Goal: Information Seeking & Learning: Learn about a topic

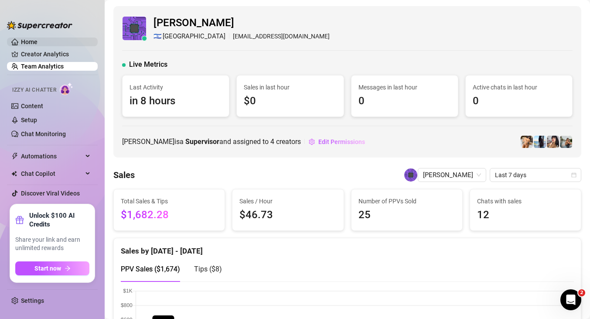
click at [38, 38] on link "Home" at bounding box center [29, 41] width 17 height 7
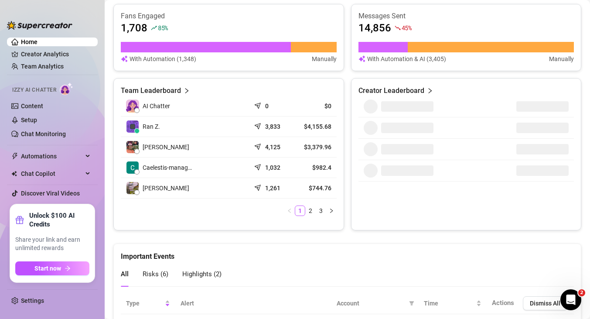
scroll to position [370, 0]
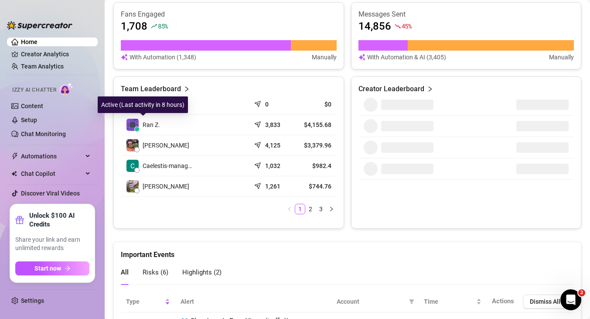
click at [133, 123] on img at bounding box center [133, 125] width 12 height 12
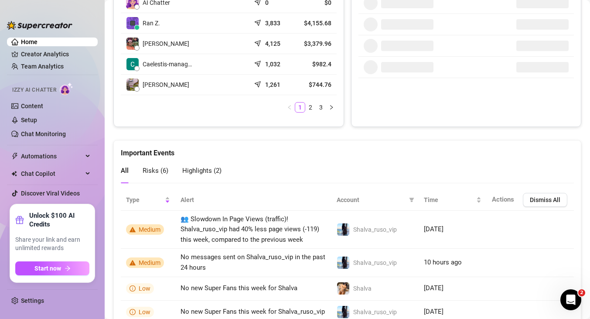
scroll to position [0, 0]
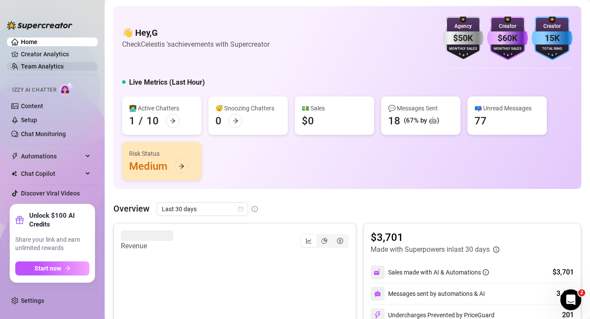
click at [45, 65] on link "Team Analytics" at bounding box center [42, 66] width 43 height 7
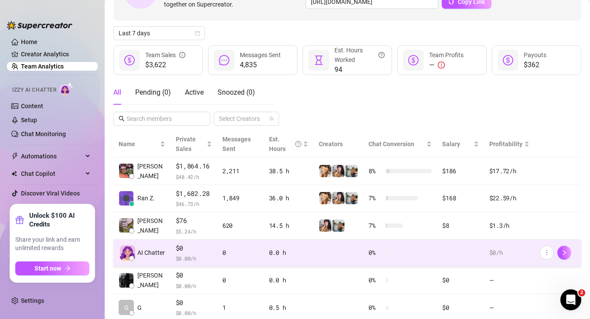
scroll to position [74, 0]
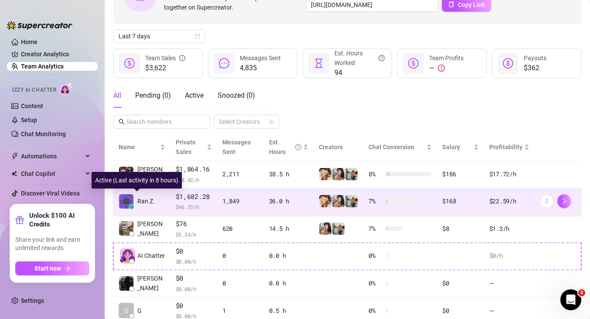
click at [145, 203] on span "Ran Z." at bounding box center [145, 201] width 17 height 10
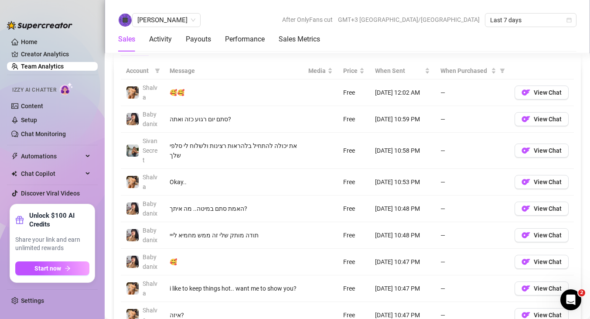
scroll to position [634, 0]
click at [530, 154] on img "button" at bounding box center [526, 151] width 9 height 9
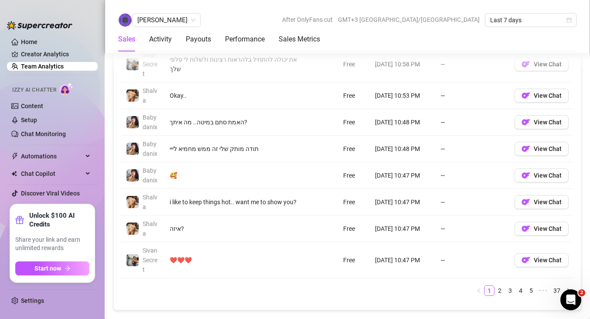
scroll to position [740, 0]
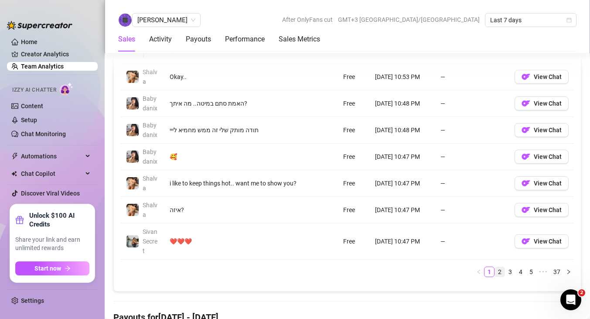
click at [501, 269] on link "2" at bounding box center [500, 272] width 10 height 10
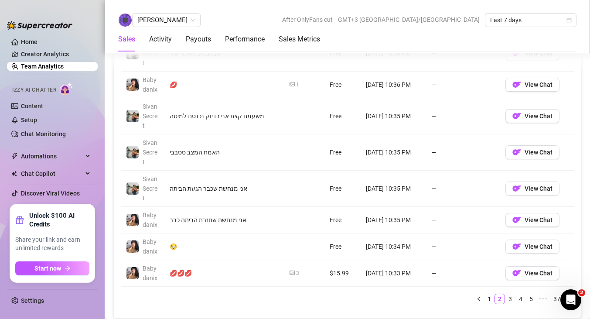
scroll to position [754, 0]
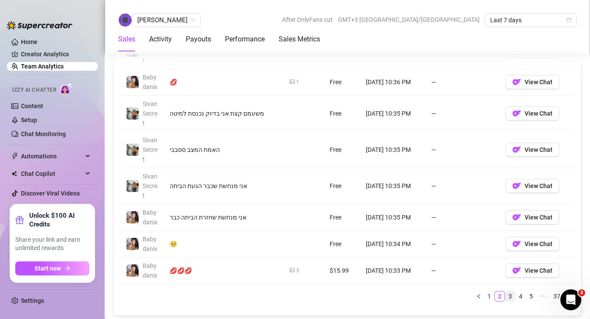
click at [510, 294] on link "3" at bounding box center [511, 296] width 10 height 10
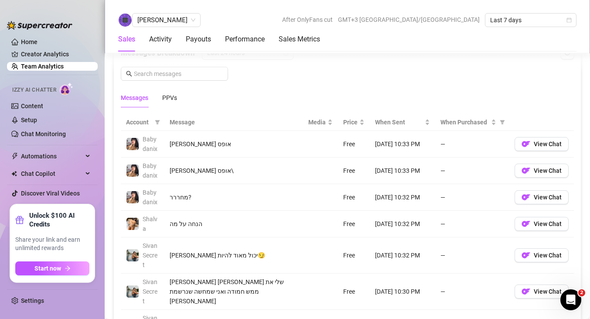
scroll to position [585, 0]
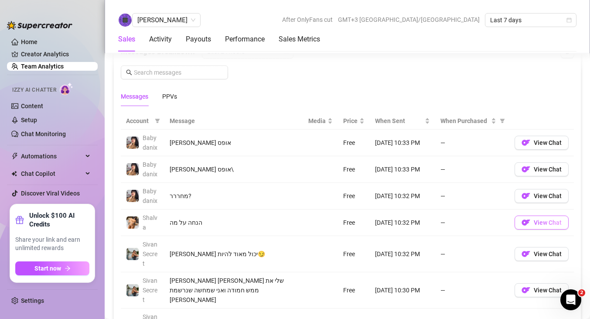
click at [546, 229] on button "View Chat" at bounding box center [542, 223] width 54 height 14
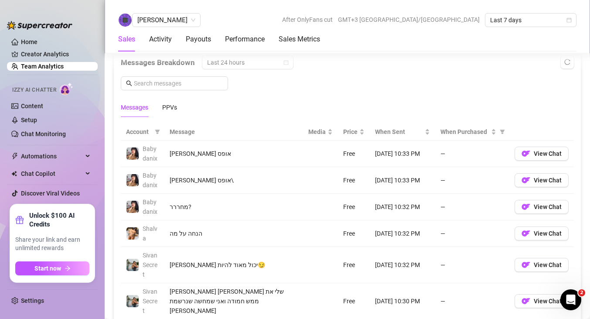
scroll to position [568, 0]
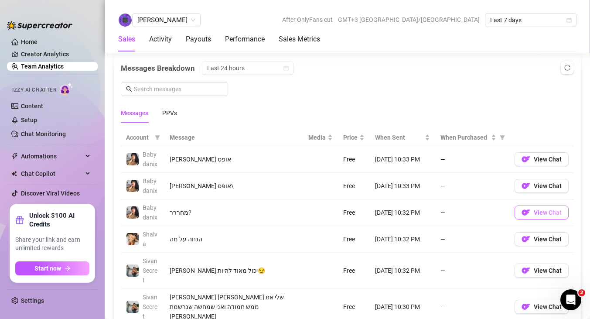
click at [532, 212] on button "View Chat" at bounding box center [542, 212] width 54 height 14
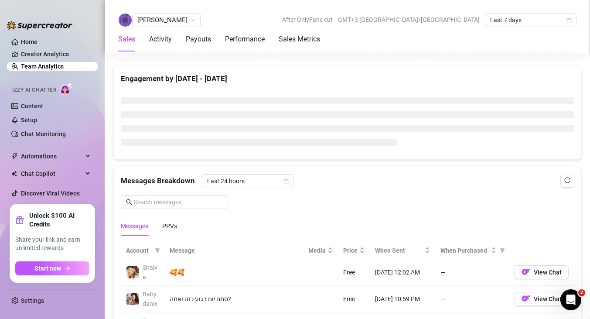
scroll to position [466, 0]
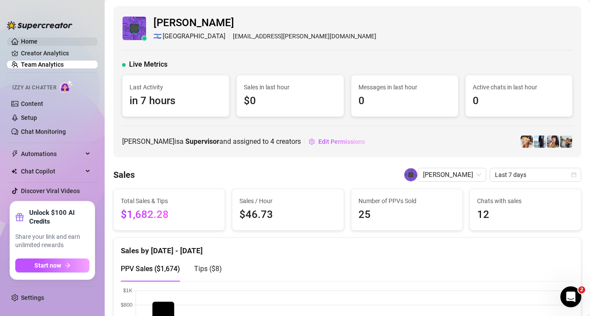
click at [36, 43] on link "Home" at bounding box center [29, 41] width 17 height 7
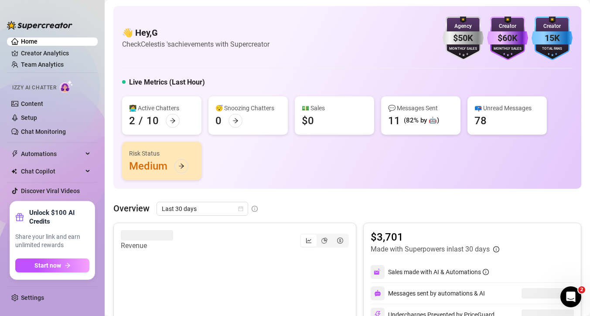
scroll to position [147, 0]
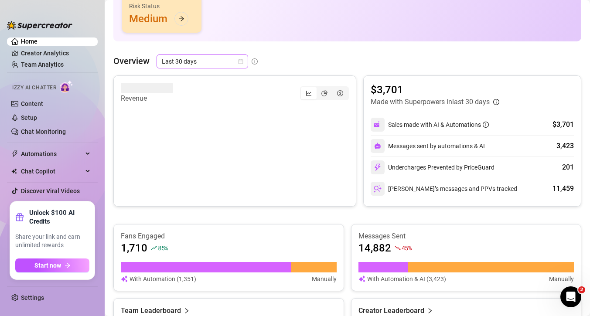
click at [239, 64] on span "Last 30 days" at bounding box center [202, 61] width 81 height 13
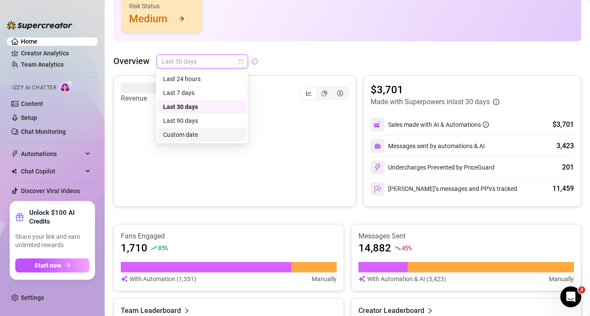
click at [204, 135] on div "Custom date" at bounding box center [202, 135] width 78 height 10
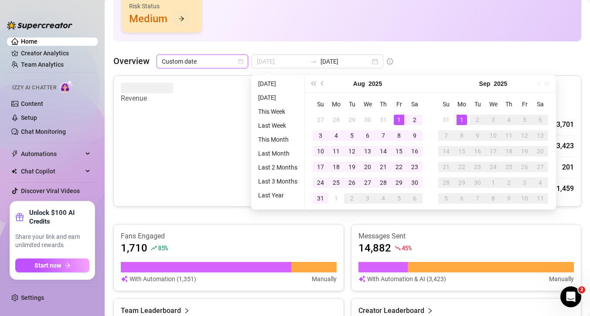
type input "2025-08-01"
click at [397, 119] on div "1" at bounding box center [399, 120] width 10 height 10
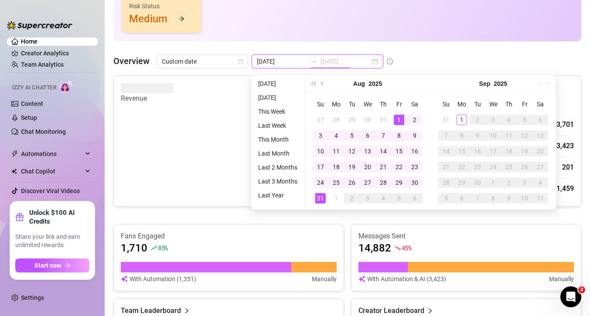
type input "2025-08-31"
click at [321, 198] on div "31" at bounding box center [320, 198] width 10 height 10
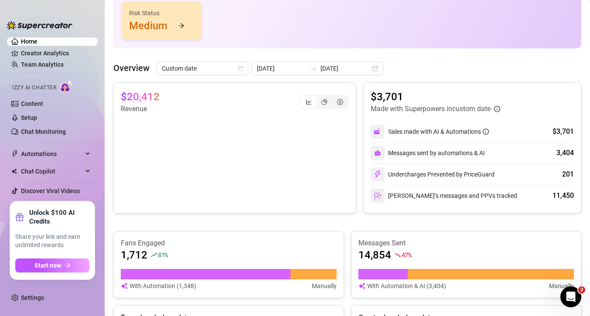
scroll to position [140, 0]
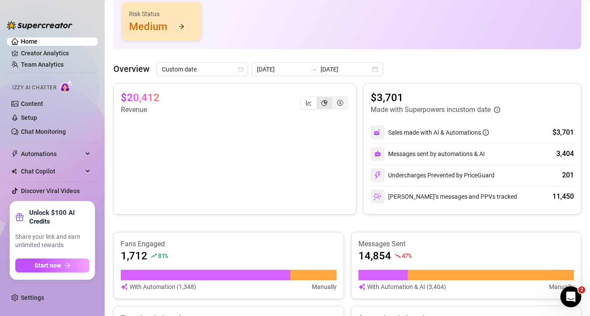
click at [330, 99] on div "segmented control" at bounding box center [325, 103] width 16 height 12
click at [319, 98] on input "segmented control" at bounding box center [319, 98] width 0 height 0
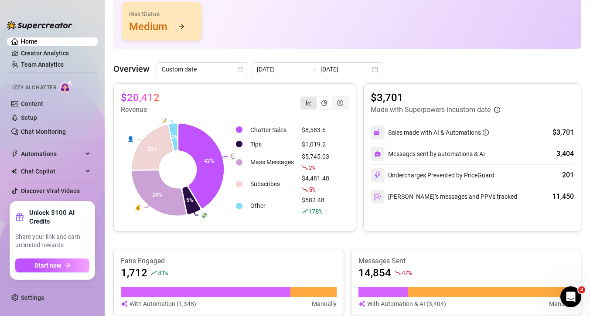
click at [315, 107] on div "segmented control" at bounding box center [309, 103] width 16 height 12
click at [303, 98] on input "segmented control" at bounding box center [303, 98] width 0 height 0
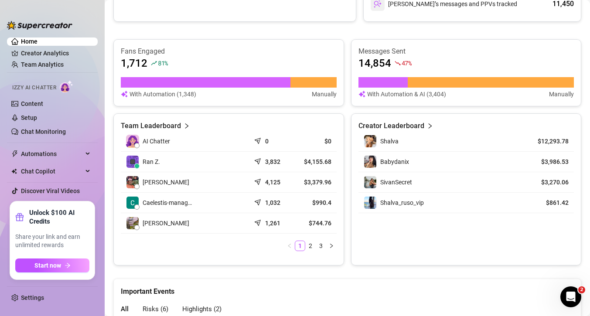
scroll to position [338, 0]
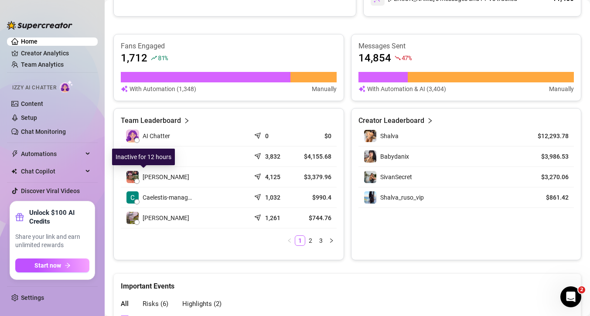
click at [135, 178] on img at bounding box center [133, 177] width 12 height 12
click at [160, 116] on article "Team Leaderboard" at bounding box center [151, 121] width 60 height 10
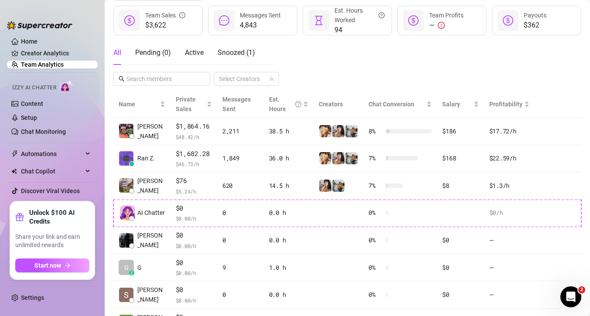
scroll to position [116, 0]
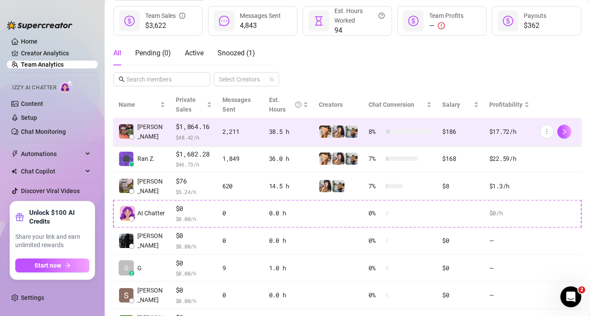
click at [187, 128] on span "$1,864.16" at bounding box center [194, 127] width 36 height 10
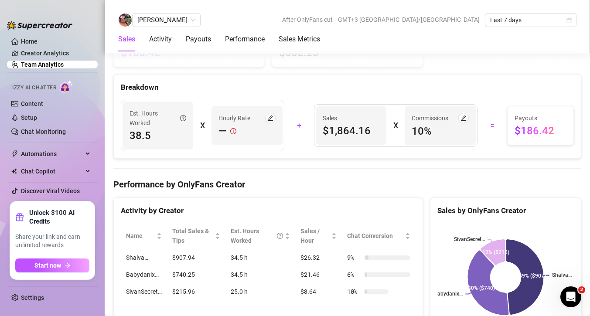
scroll to position [1066, 0]
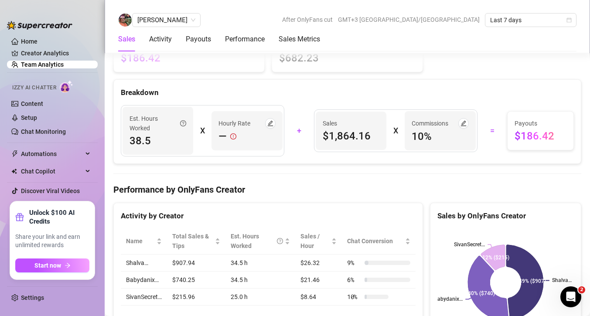
click at [427, 136] on span "10 %" at bounding box center [440, 137] width 57 height 14
click at [467, 123] on button "button" at bounding box center [464, 123] width 10 height 10
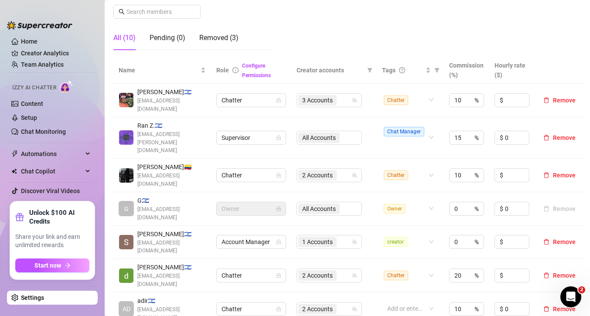
scroll to position [128, 0]
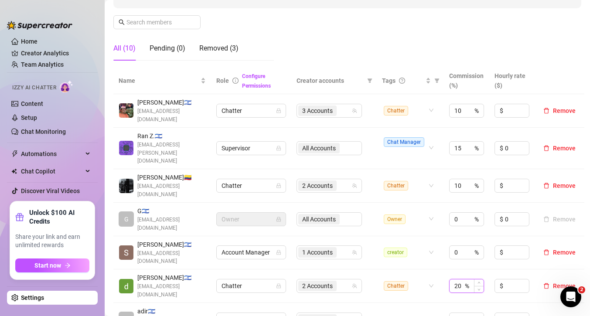
click at [462, 280] on input "20" at bounding box center [459, 286] width 9 height 13
type input "2"
type input "1"
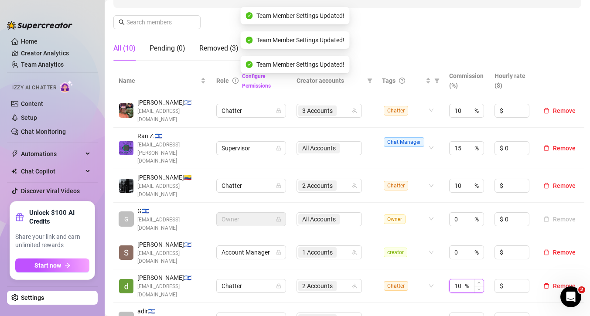
type input "10"
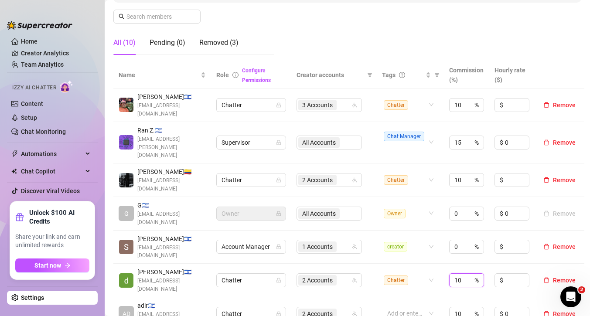
scroll to position [130, 0]
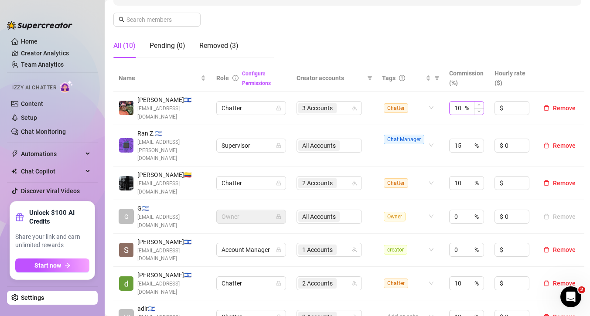
click at [468, 101] on div "10 %" at bounding box center [466, 108] width 35 height 14
click at [478, 102] on span "Increase Value" at bounding box center [479, 106] width 10 height 8
click at [479, 104] on icon "up" at bounding box center [479, 105] width 3 height 3
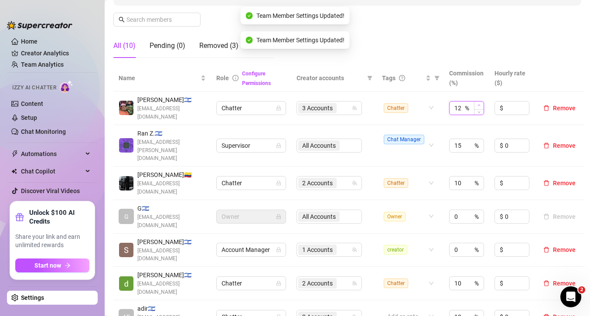
click at [479, 104] on icon "up" at bounding box center [479, 105] width 3 height 3
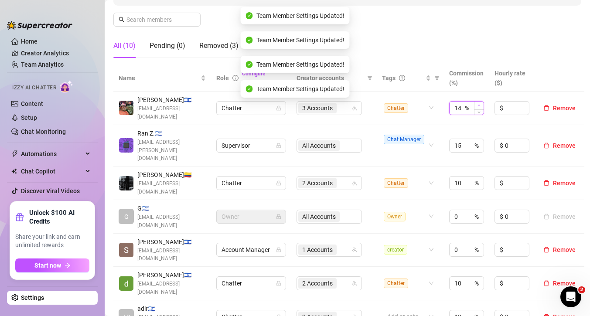
click at [479, 104] on icon "up" at bounding box center [479, 105] width 3 height 3
type input "15"
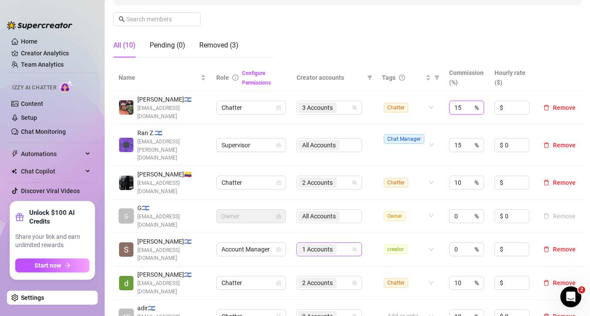
scroll to position [128, 0]
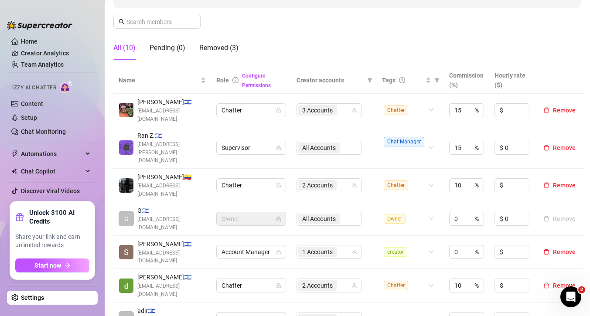
click at [128, 106] on img at bounding box center [126, 110] width 14 height 14
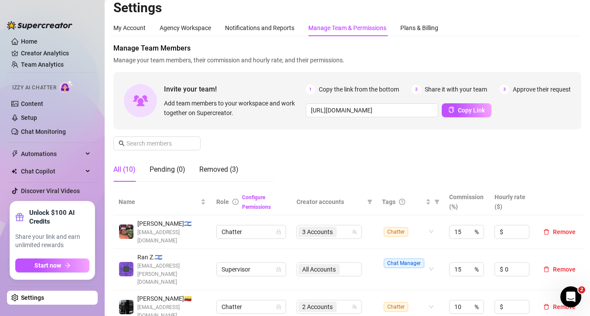
scroll to position [0, 0]
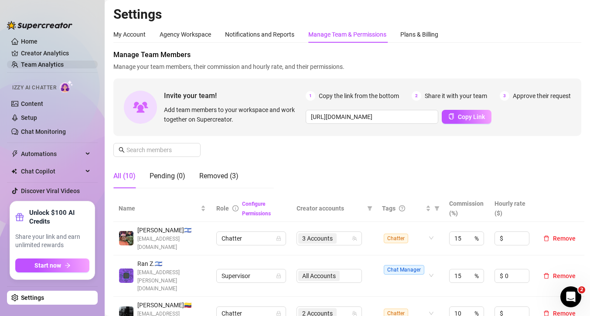
click at [44, 67] on link "Team Analytics" at bounding box center [42, 64] width 43 height 7
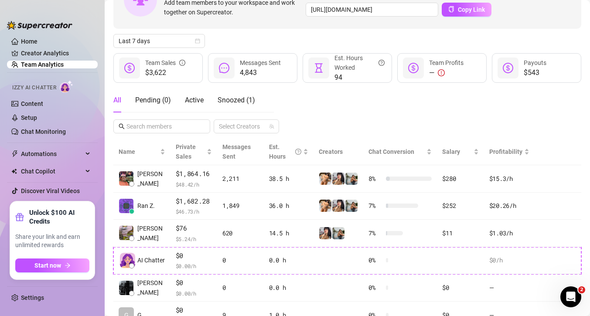
scroll to position [77, 0]
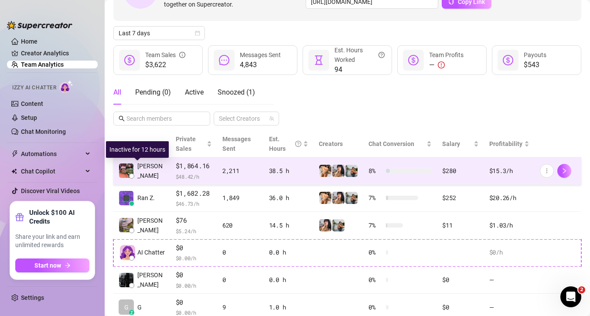
click at [139, 171] on span "Elay A." at bounding box center [151, 170] width 28 height 19
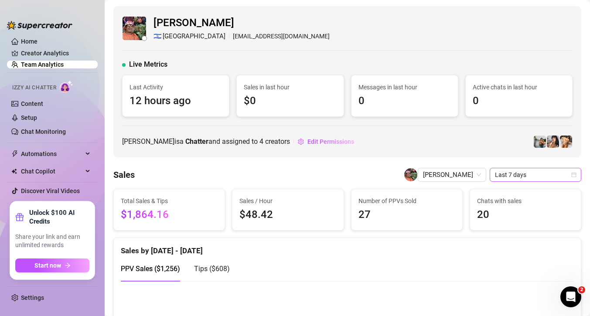
click at [508, 174] on span "Last 7 days" at bounding box center [535, 174] width 81 height 13
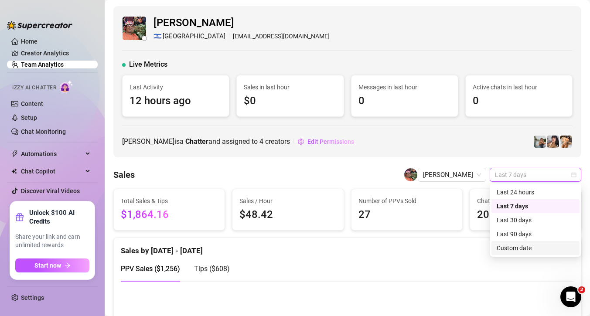
click at [524, 245] on div "Custom date" at bounding box center [536, 248] width 78 height 10
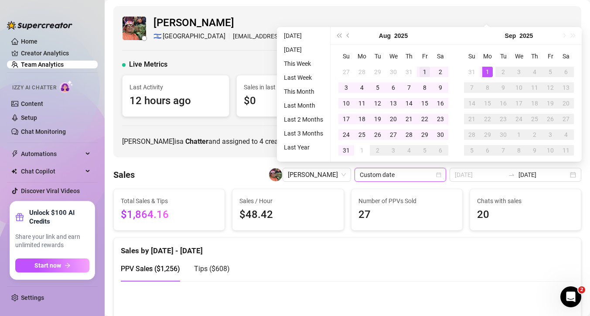
type input "2025-08-01"
click at [422, 71] on div "1" at bounding box center [425, 72] width 10 height 10
type input "2025-08-31"
click at [350, 151] on div "31" at bounding box center [346, 150] width 10 height 10
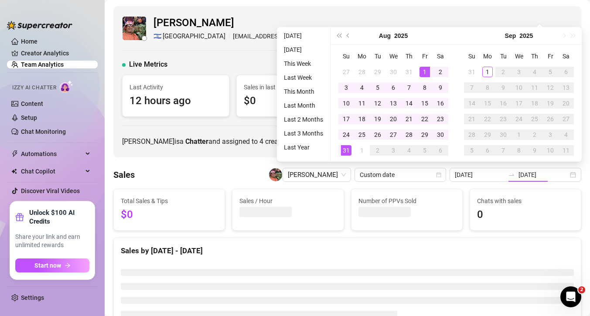
type input "2025-08-01"
type input "2025-08-31"
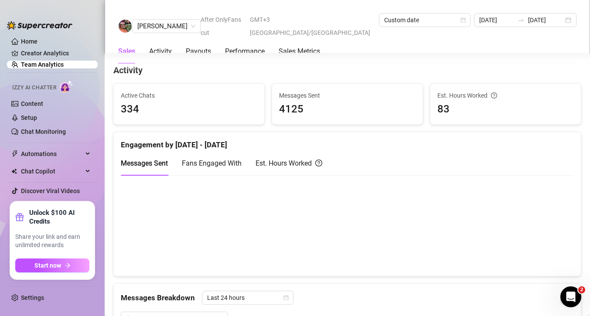
scroll to position [339, 0]
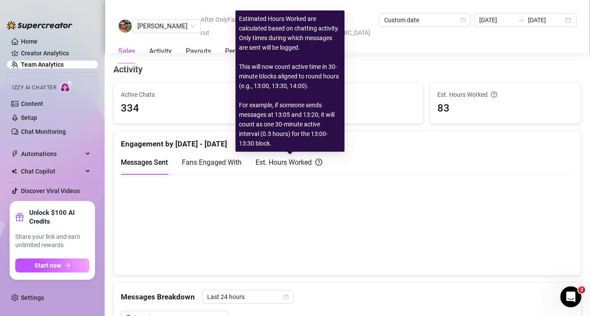
click at [307, 163] on div "Est. Hours Worked" at bounding box center [289, 162] width 67 height 11
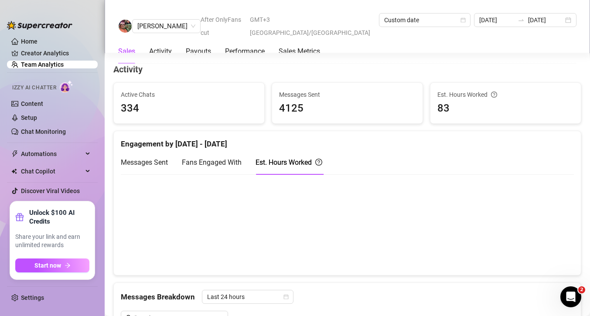
click at [156, 161] on span "Messages Sent" at bounding box center [144, 162] width 47 height 8
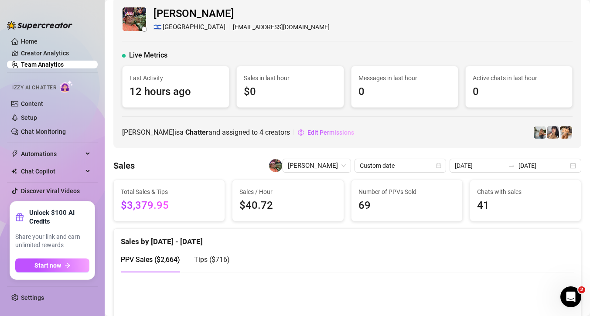
scroll to position [0, 0]
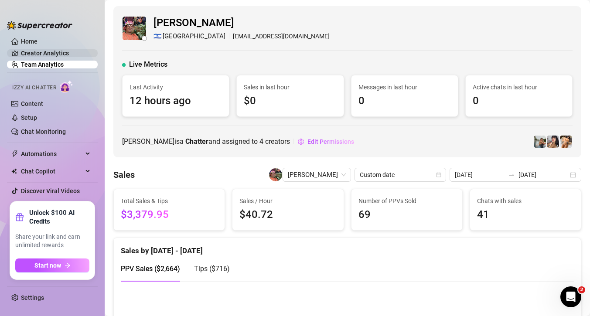
click at [44, 54] on link "Creator Analytics" at bounding box center [56, 53] width 70 height 14
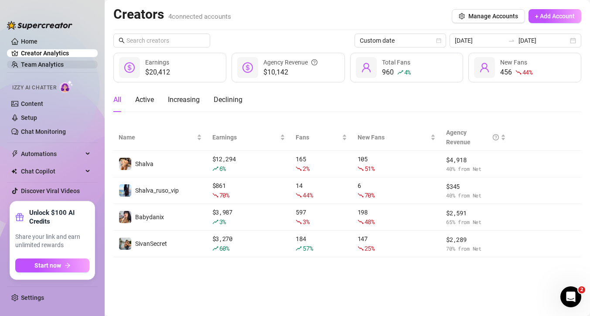
click at [48, 65] on link "Team Analytics" at bounding box center [42, 64] width 43 height 7
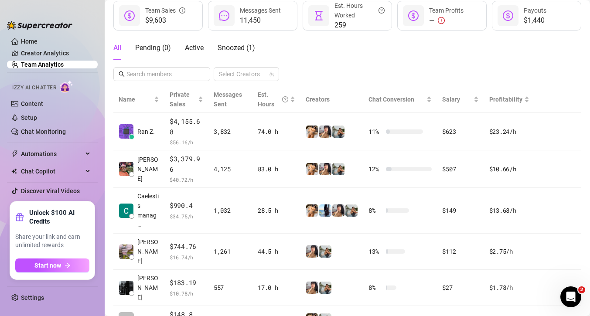
scroll to position [125, 0]
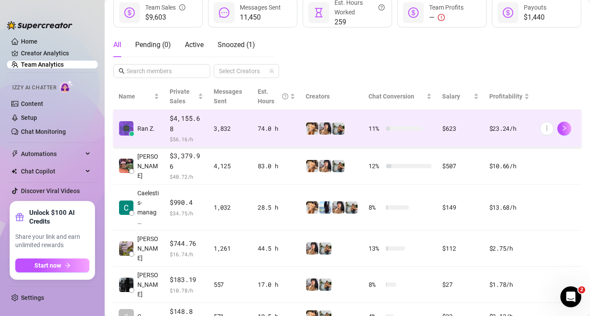
click at [175, 135] on span "$ 56.16 /h" at bounding box center [187, 139] width 34 height 9
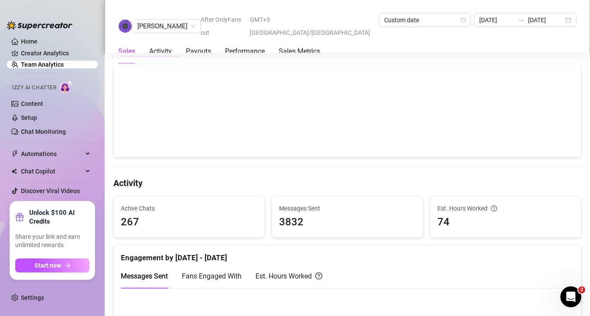
scroll to position [28, 0]
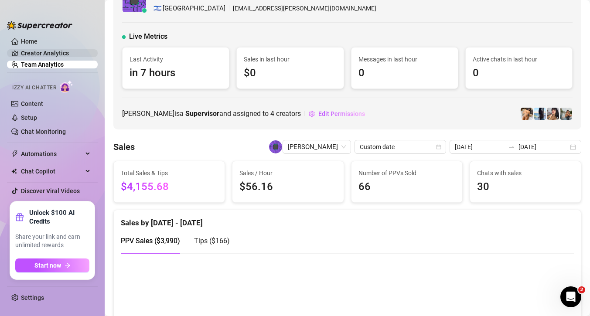
click at [49, 56] on link "Creator Analytics" at bounding box center [56, 53] width 70 height 14
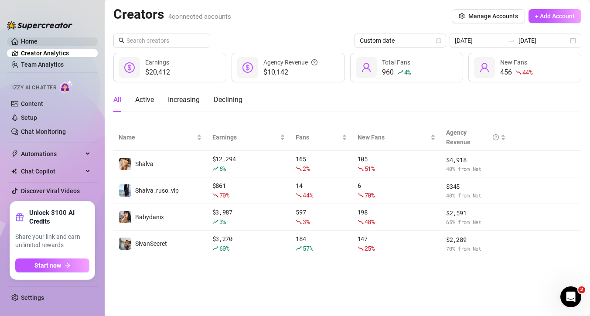
click at [38, 41] on link "Home" at bounding box center [29, 41] width 17 height 7
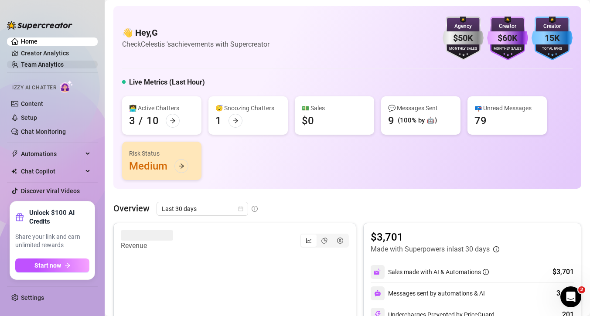
click at [57, 62] on link "Team Analytics" at bounding box center [42, 64] width 43 height 7
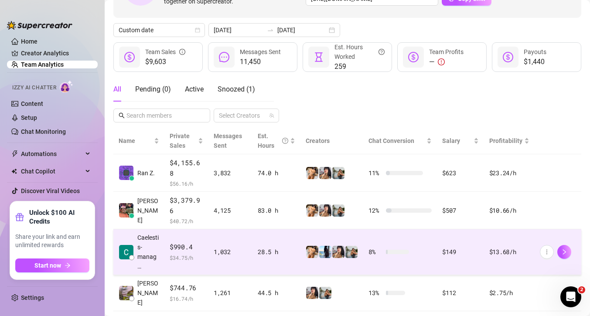
scroll to position [92, 0]
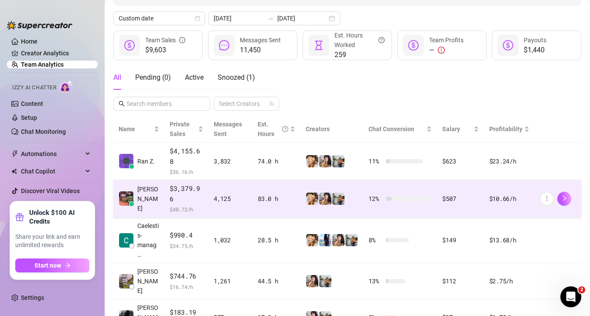
click at [184, 195] on span "$3,379.96" at bounding box center [187, 194] width 34 height 21
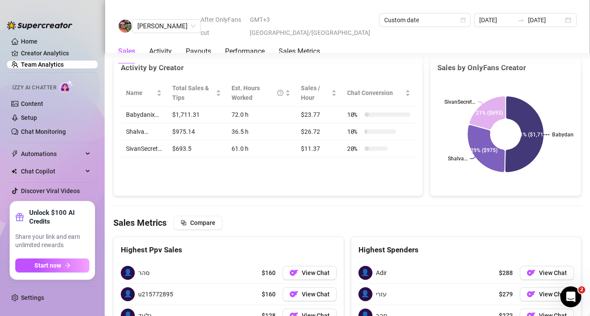
scroll to position [1217, 0]
